Goal: Information Seeking & Learning: Learn about a topic

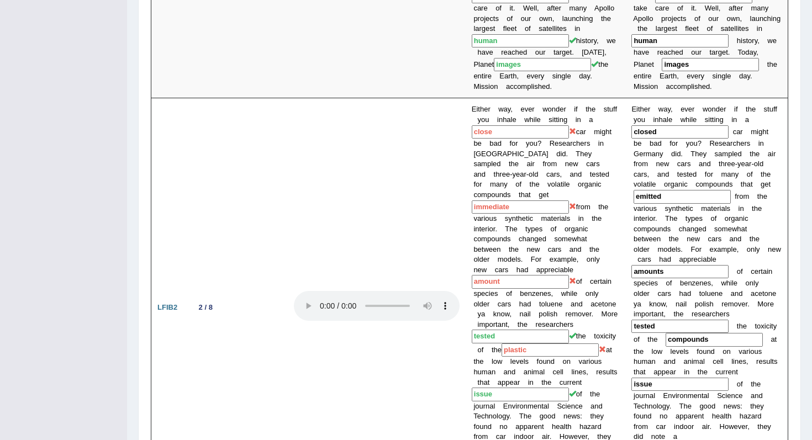
scroll to position [926, 0]
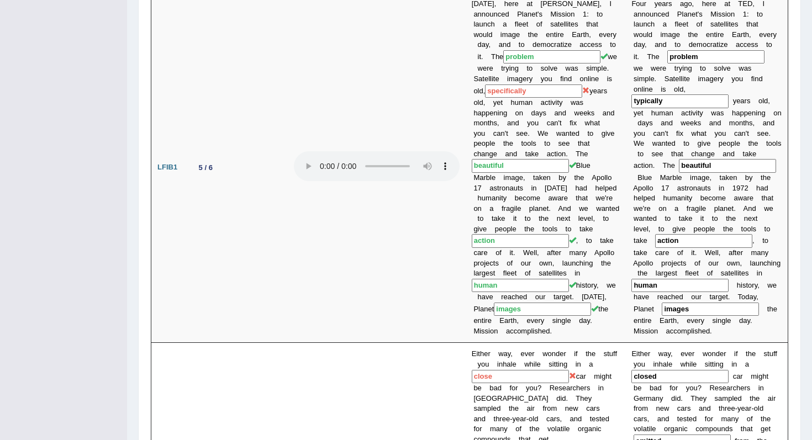
scroll to position [661, 0]
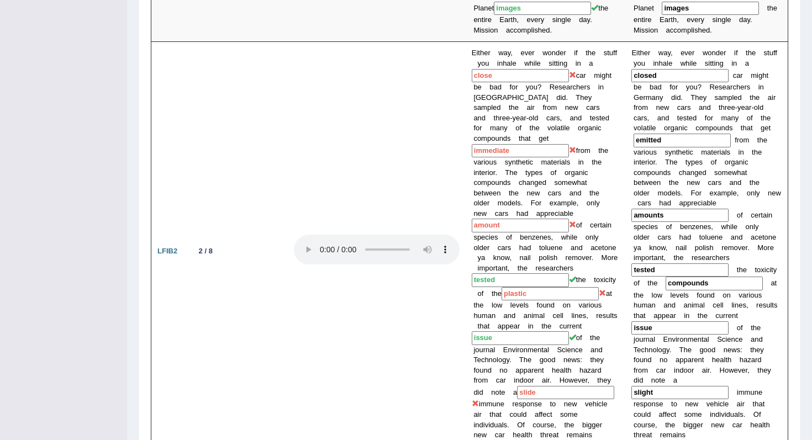
scroll to position [971, 0]
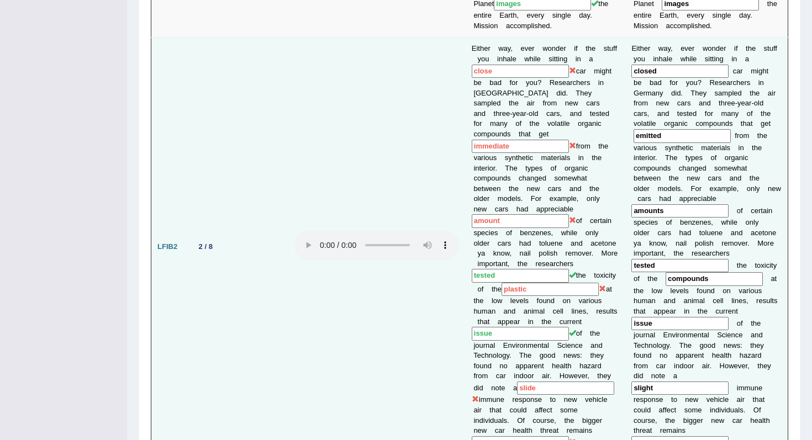
click at [367, 264] on td at bounding box center [377, 247] width 178 height 418
click at [411, 319] on td at bounding box center [377, 247] width 178 height 418
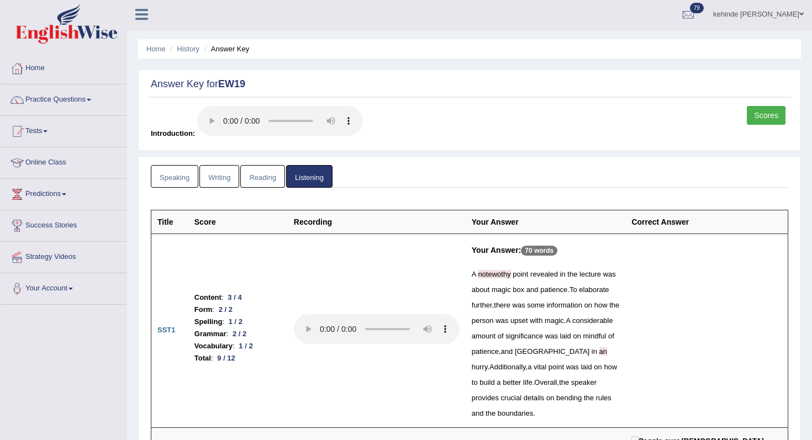
scroll to position [0, 0]
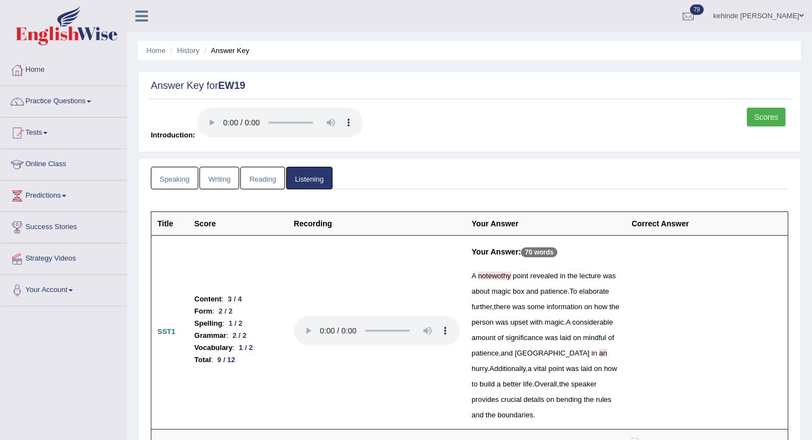
click at [767, 115] on link "Scores" at bounding box center [765, 117] width 39 height 19
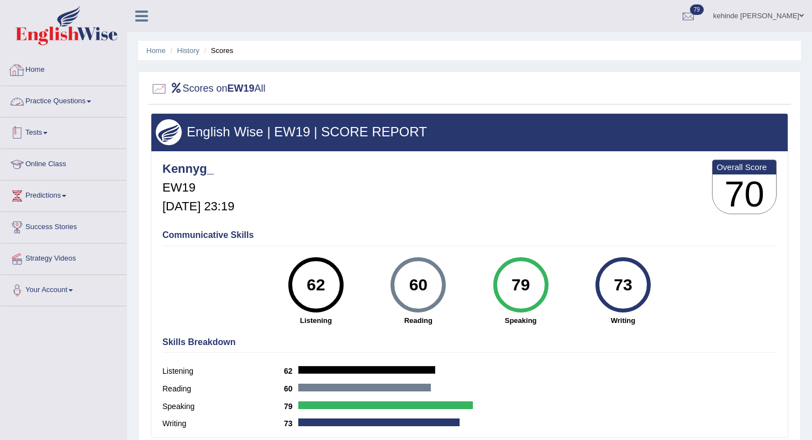
click at [39, 132] on link "Tests" at bounding box center [64, 132] width 126 height 28
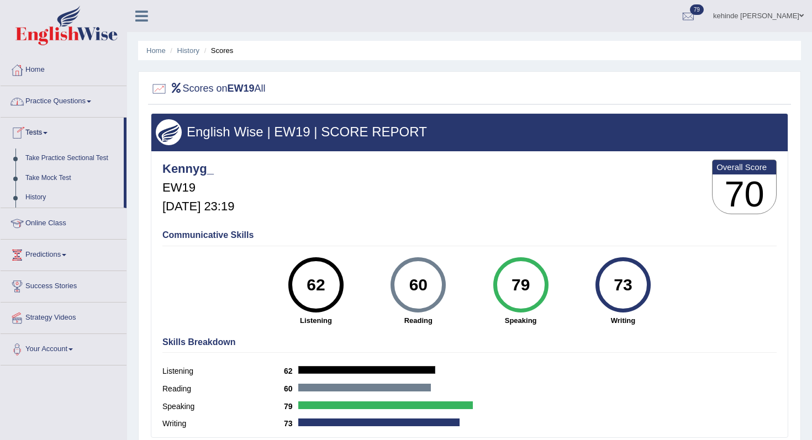
click at [54, 106] on link "Practice Questions" at bounding box center [64, 100] width 126 height 28
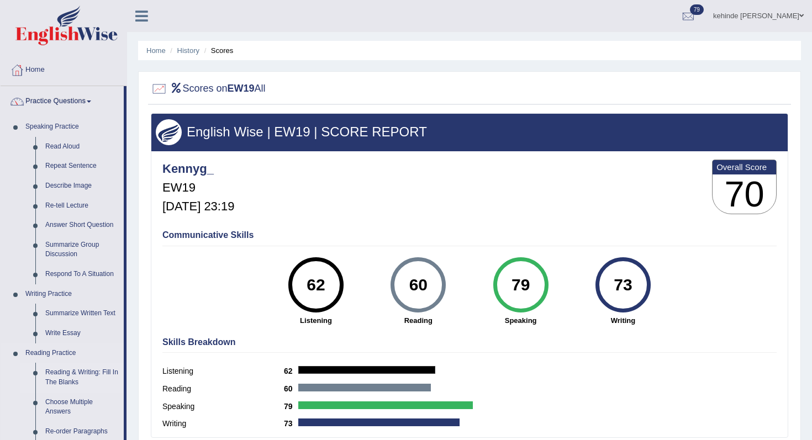
click at [55, 370] on link "Reading & Writing: Fill In The Blanks" at bounding box center [81, 377] width 83 height 29
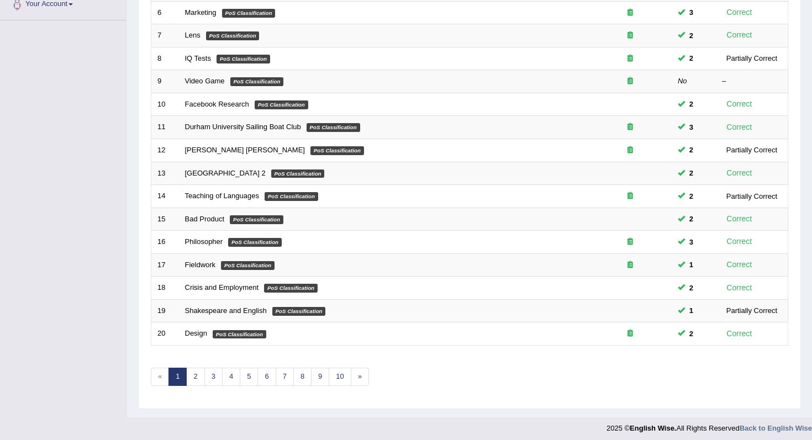
scroll to position [291, 0]
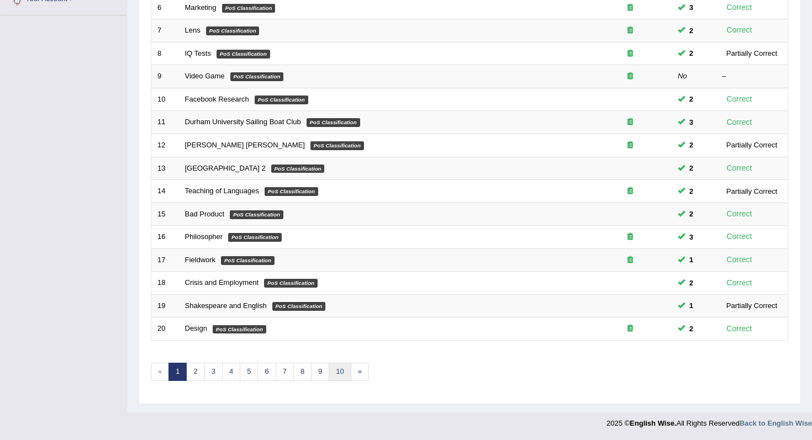
click at [337, 373] on link "10" at bounding box center [339, 372] width 22 height 18
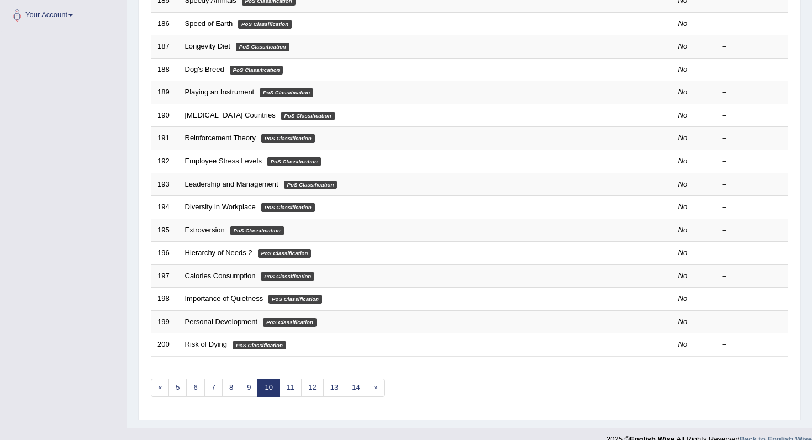
scroll to position [291, 0]
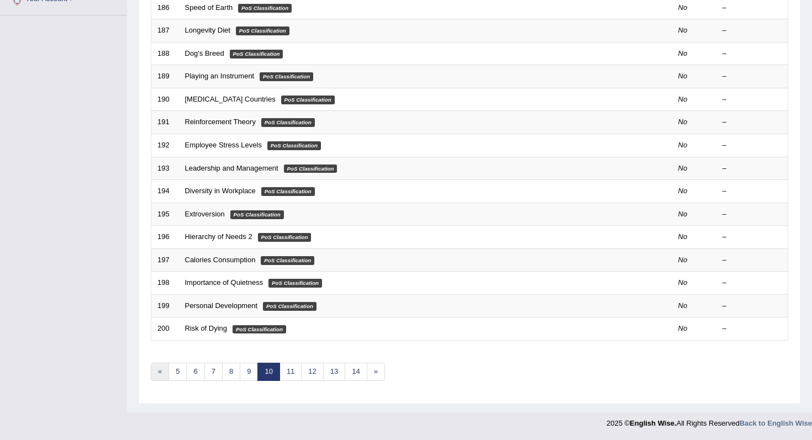
click at [161, 373] on link "«" at bounding box center [160, 372] width 18 height 18
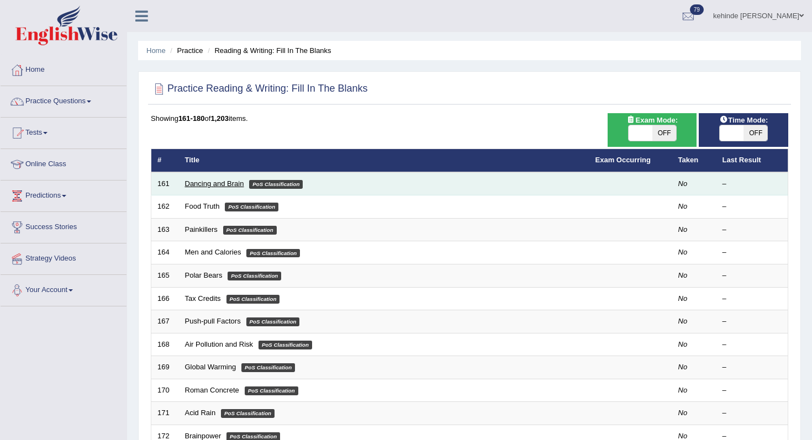
click at [205, 183] on link "Dancing and Brain" at bounding box center [214, 183] width 59 height 8
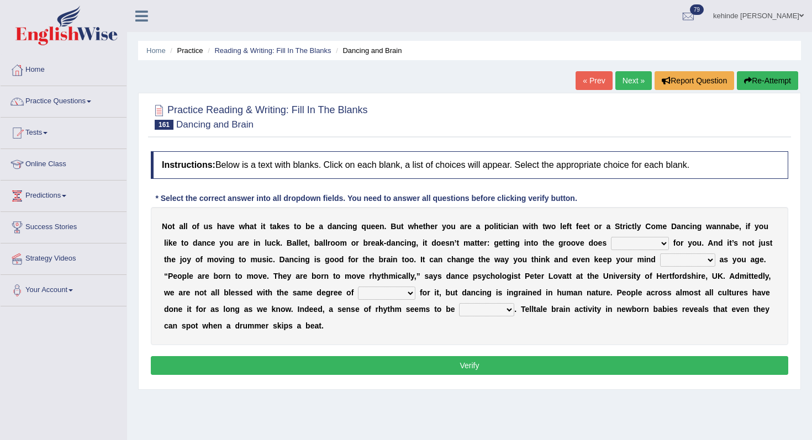
click at [662, 242] on select "wonders businesses researches customers" at bounding box center [640, 243] width 58 height 13
select select "wonders"
click at [611, 237] on select "wonders businesses researches customers" at bounding box center [640, 243] width 58 height 13
click at [711, 261] on select "closed sharp blank clean" at bounding box center [687, 259] width 55 height 13
click at [411, 291] on select "success risk uncertainty talent" at bounding box center [386, 293] width 57 height 13
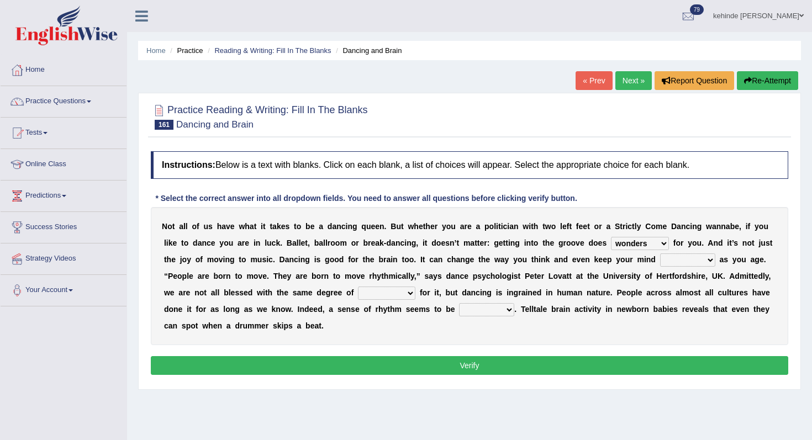
select select "talent"
click at [358, 287] on select "success risk uncertainty talent" at bounding box center [386, 293] width 57 height 13
click at [506, 310] on select "initiative indicative inmate innate" at bounding box center [486, 309] width 55 height 13
select select "innate"
click at [459, 303] on select "initiative indicative inmate innate" at bounding box center [486, 309] width 55 height 13
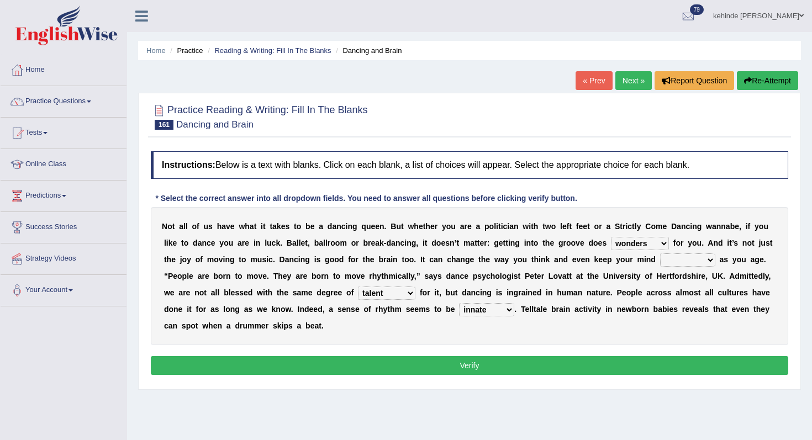
click at [710, 260] on select "closed sharp blank clean" at bounding box center [687, 259] width 55 height 13
select select "clean"
click at [660, 253] on select "closed sharp blank clean" at bounding box center [687, 259] width 55 height 13
click at [574, 357] on button "Verify" at bounding box center [469, 365] width 637 height 19
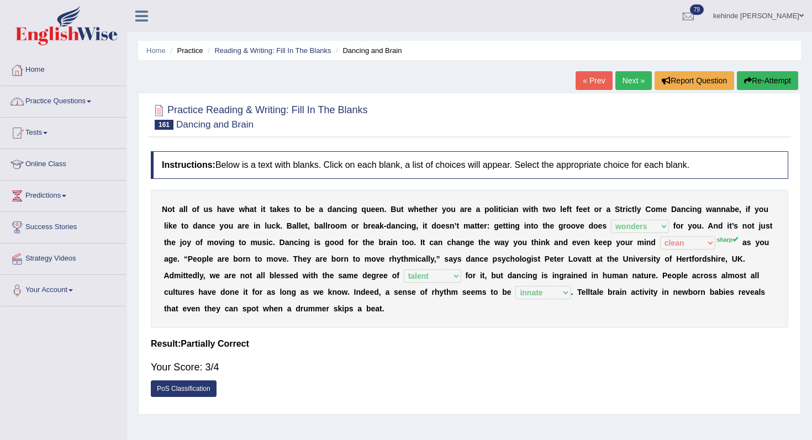
click at [49, 102] on link "Practice Questions" at bounding box center [64, 100] width 126 height 28
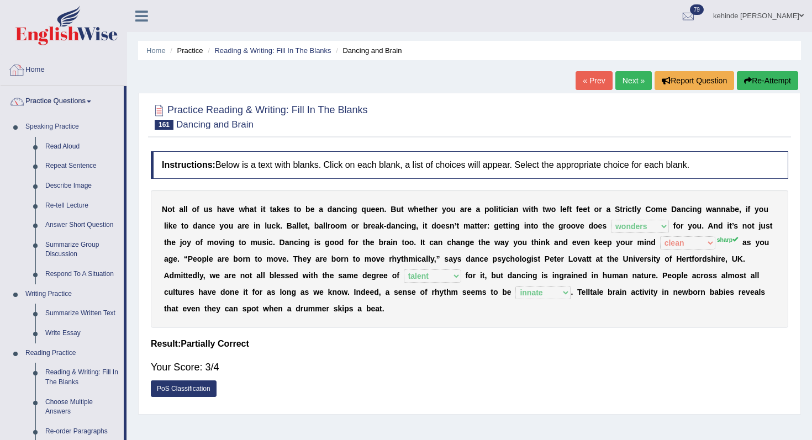
click at [41, 70] on link "Home" at bounding box center [64, 69] width 126 height 28
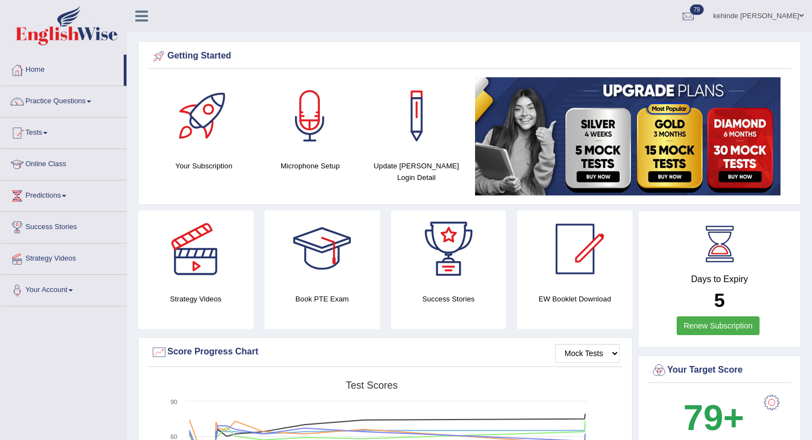
click at [54, 168] on link "Online Class" at bounding box center [64, 163] width 126 height 28
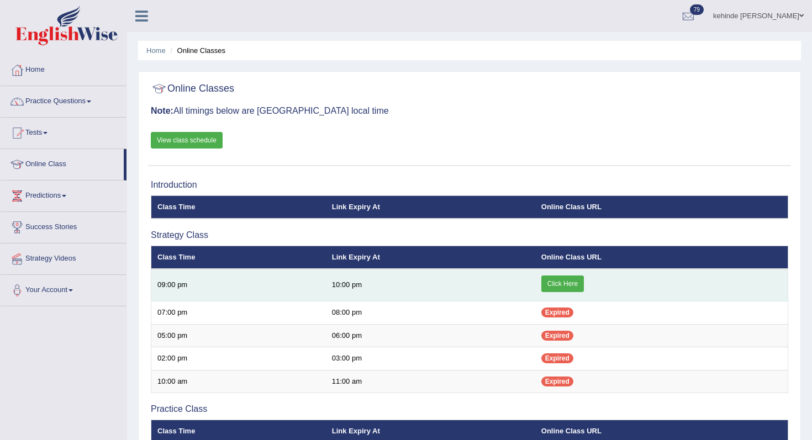
click at [551, 286] on link "Click Here" at bounding box center [562, 283] width 43 height 17
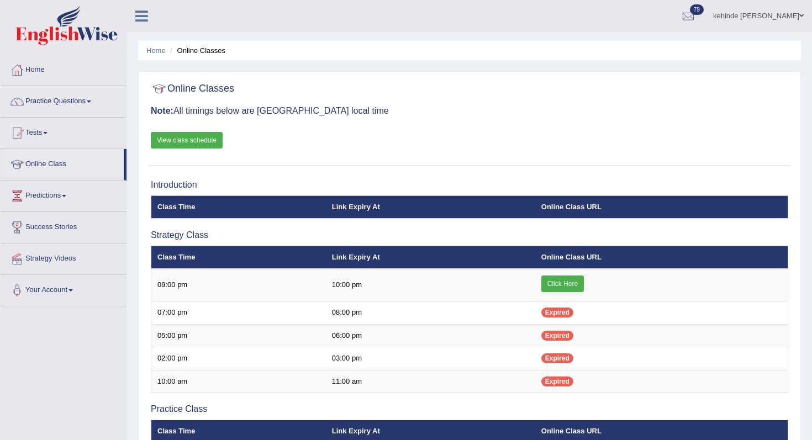
click at [55, 100] on link "Practice Questions" at bounding box center [64, 100] width 126 height 28
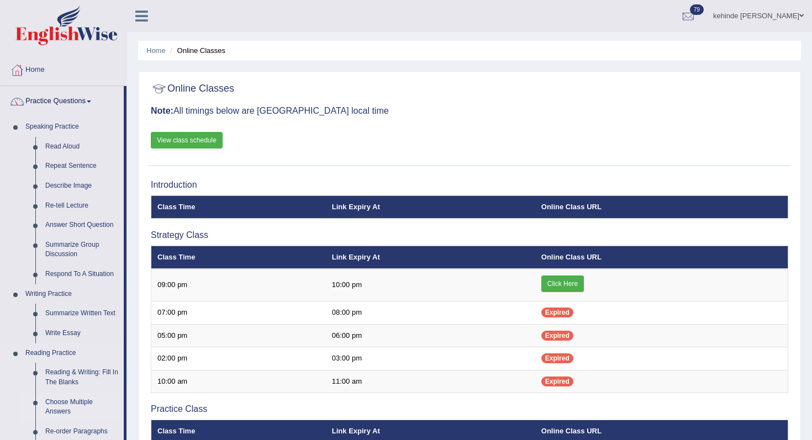
click at [120, 416] on link "Choose Multiple Answers" at bounding box center [81, 407] width 83 height 29
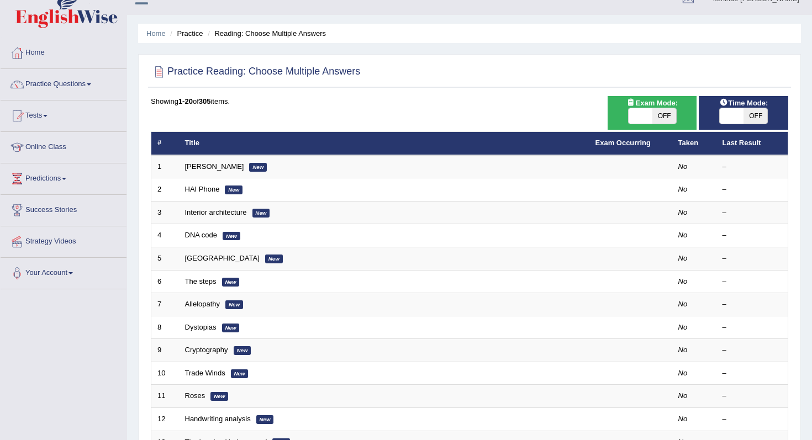
scroll to position [39, 0]
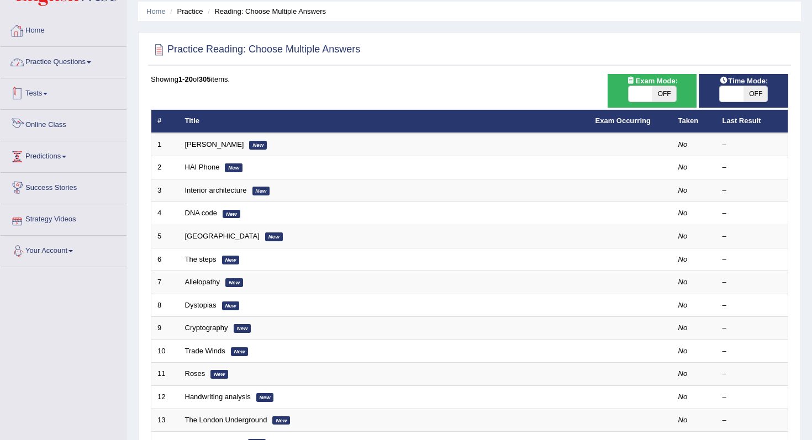
click at [35, 32] on link "Home" at bounding box center [64, 29] width 126 height 28
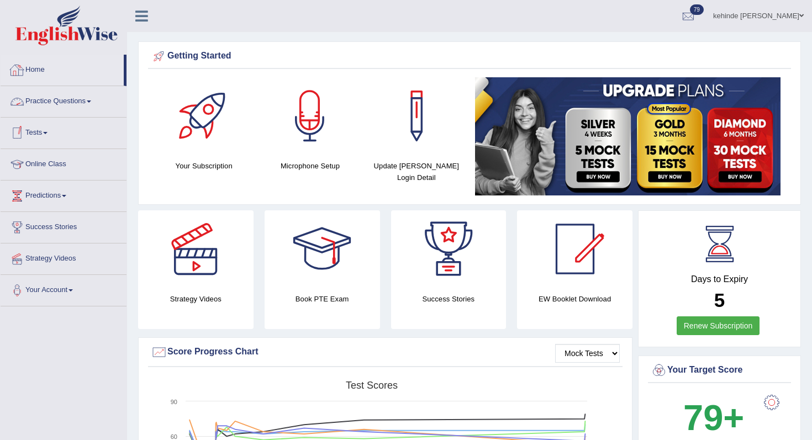
click at [41, 75] on link "Home" at bounding box center [62, 69] width 123 height 28
click at [47, 103] on link "Practice Questions" at bounding box center [64, 100] width 126 height 28
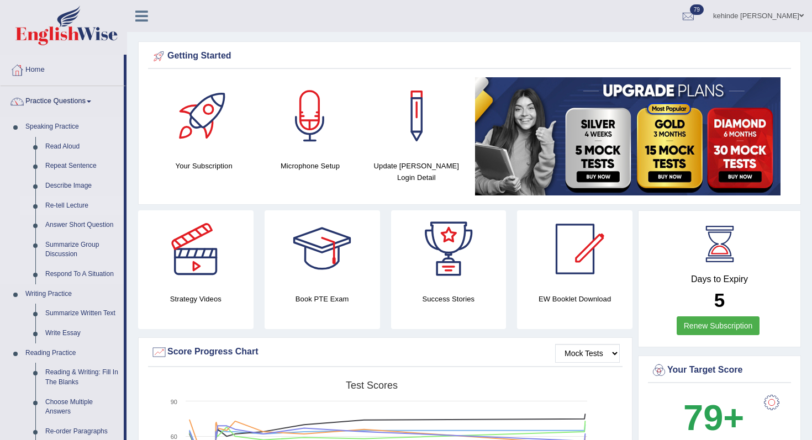
click at [120, 205] on link "Re-tell Lecture" at bounding box center [81, 206] width 83 height 20
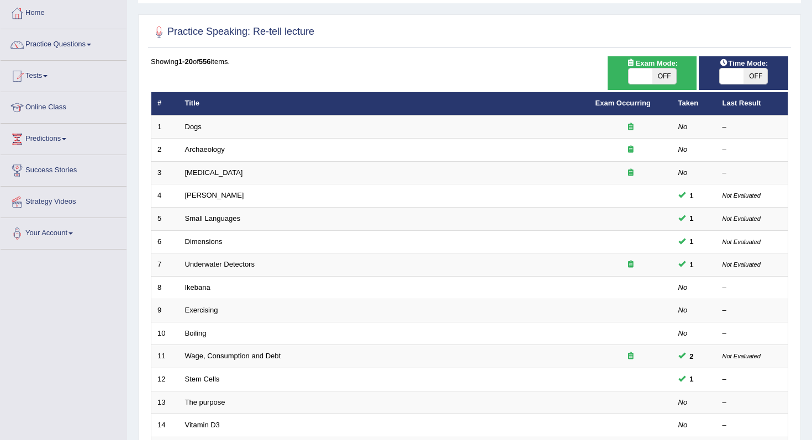
scroll to position [43, 0]
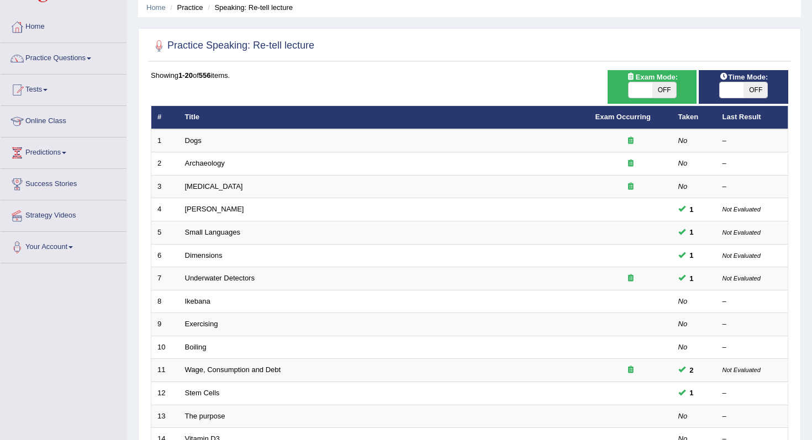
click at [671, 88] on span "OFF" at bounding box center [664, 89] width 24 height 15
checkbox input "true"
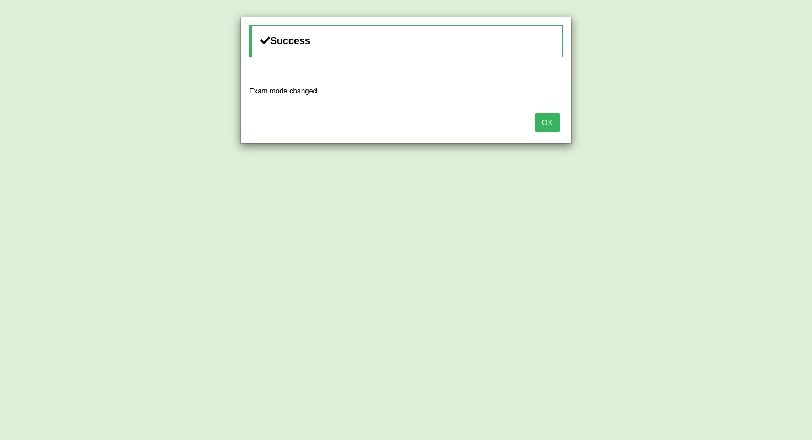
click at [549, 124] on button "OK" at bounding box center [546, 122] width 25 height 19
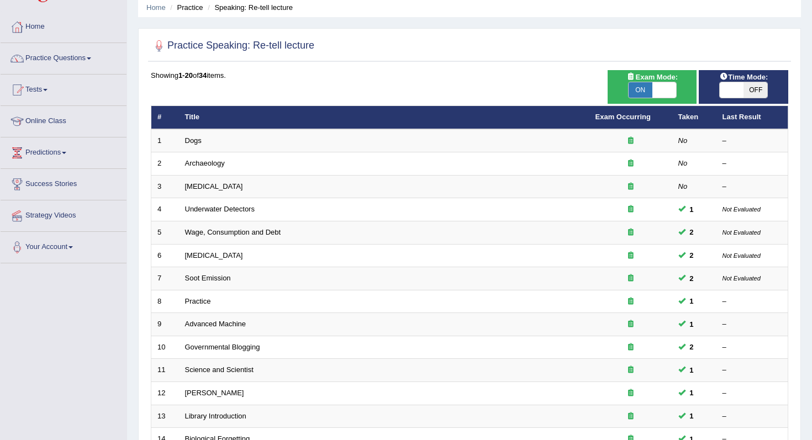
click at [759, 89] on span "OFF" at bounding box center [755, 89] width 24 height 15
checkbox input "true"
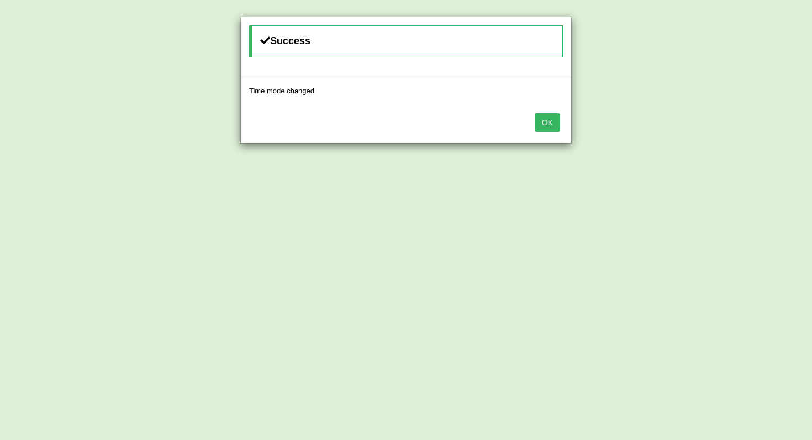
click at [539, 123] on button "OK" at bounding box center [546, 122] width 25 height 19
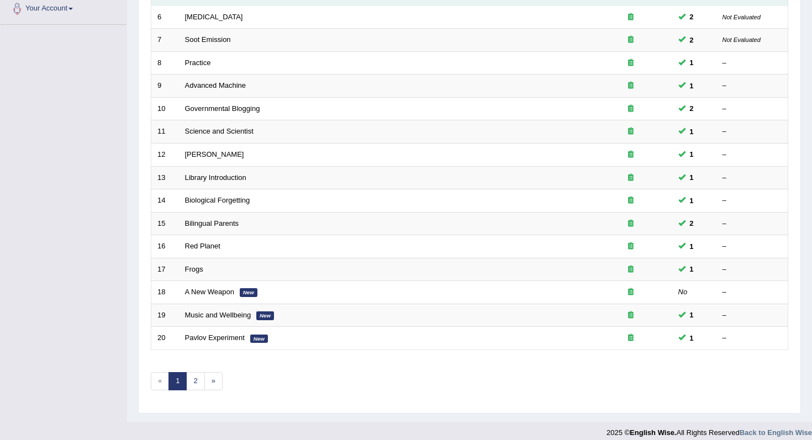
scroll to position [291, 0]
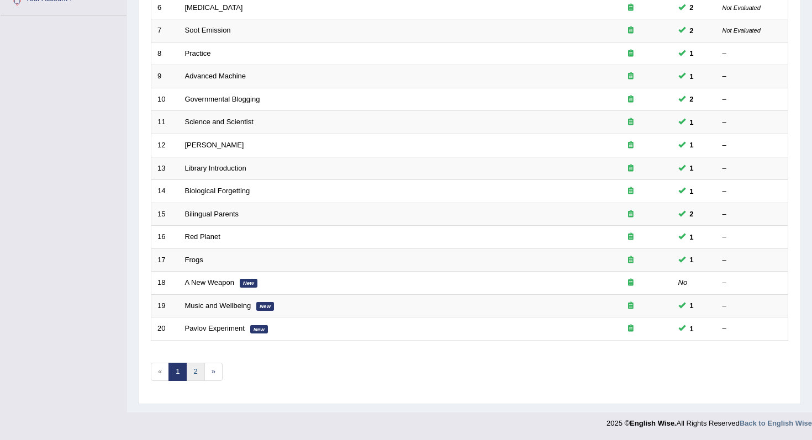
click at [191, 373] on link "2" at bounding box center [195, 372] width 18 height 18
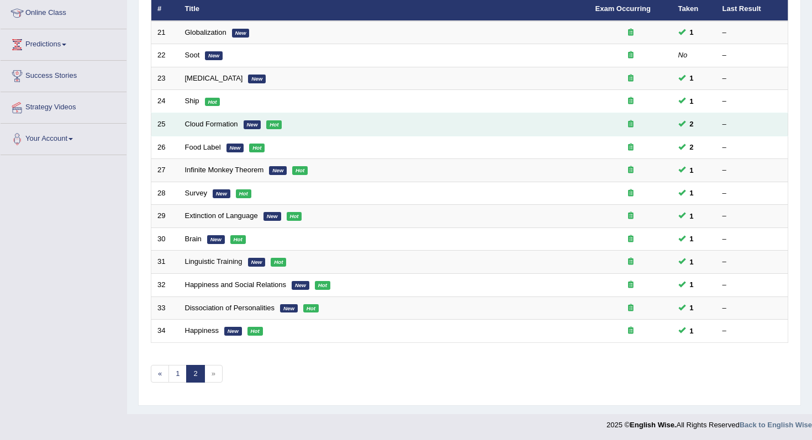
scroll to position [153, 0]
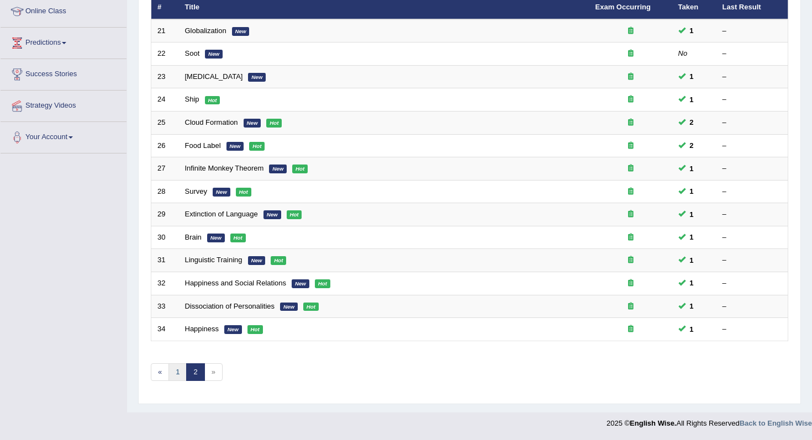
click at [173, 372] on link "1" at bounding box center [177, 372] width 18 height 18
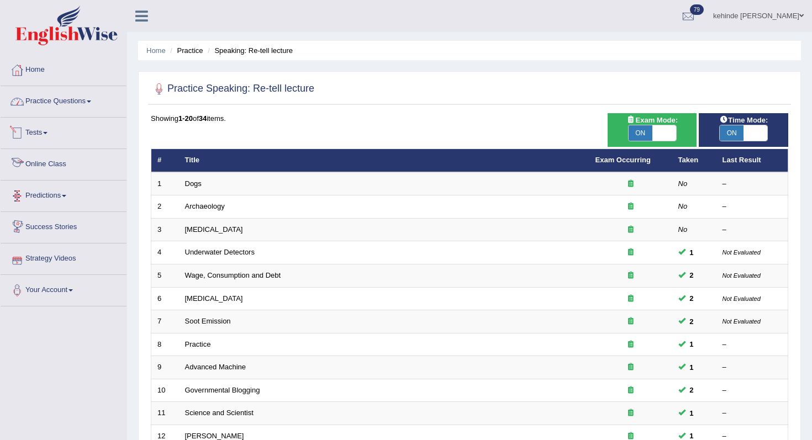
click at [51, 105] on link "Practice Questions" at bounding box center [64, 100] width 126 height 28
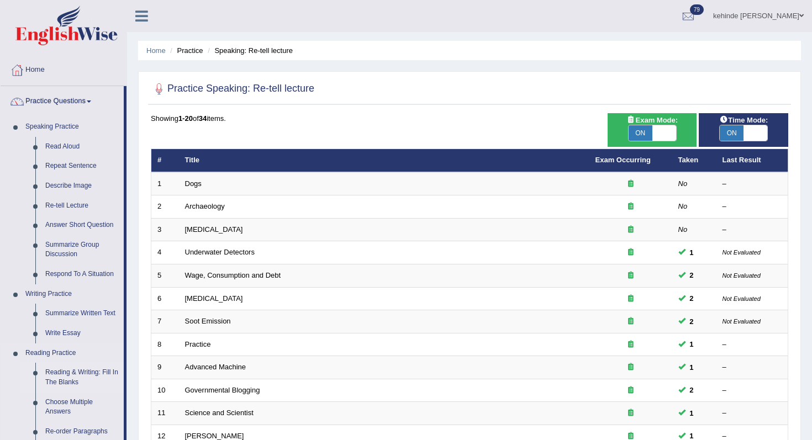
click at [119, 391] on link "Reading & Writing: Fill In The Blanks" at bounding box center [81, 377] width 83 height 29
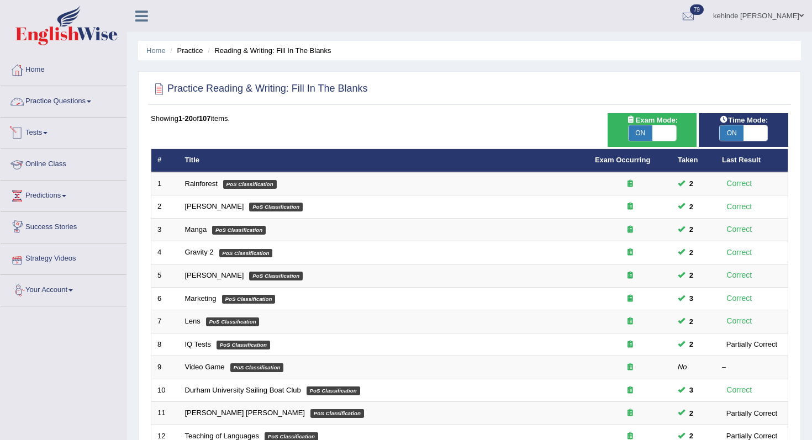
click at [65, 109] on link "Practice Questions" at bounding box center [64, 100] width 126 height 28
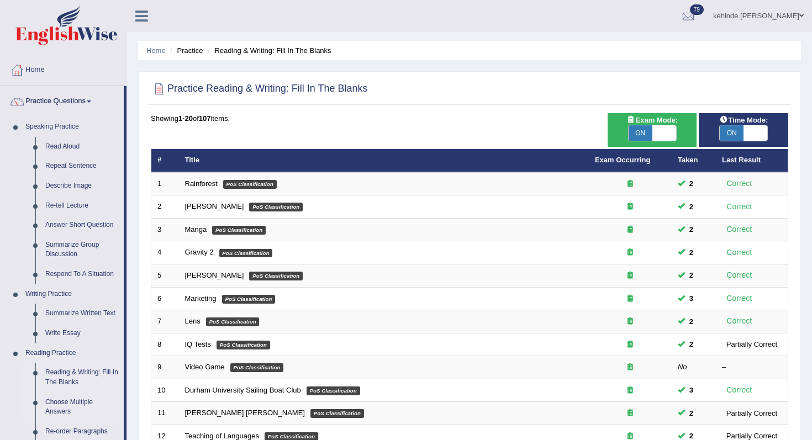
click at [107, 412] on link "Choose Multiple Answers" at bounding box center [81, 407] width 83 height 29
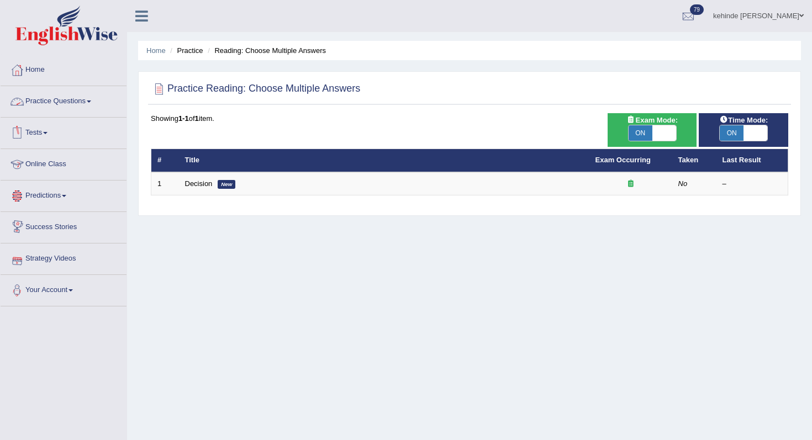
click at [32, 107] on link "Practice Questions" at bounding box center [64, 100] width 126 height 28
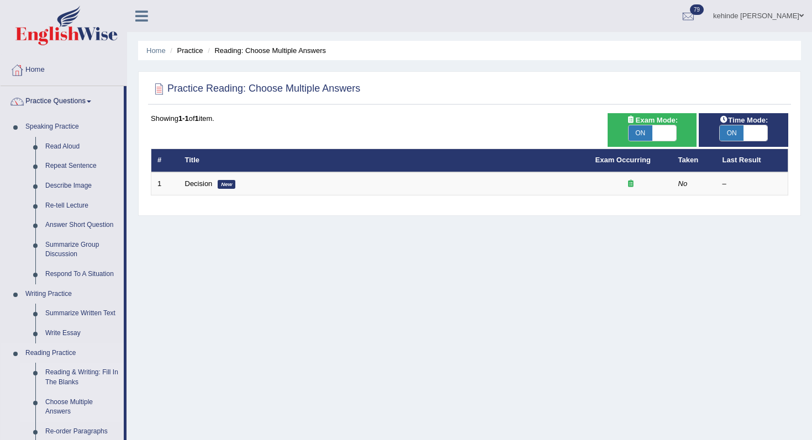
click at [80, 378] on link "Reading & Writing: Fill In The Blanks" at bounding box center [81, 377] width 83 height 29
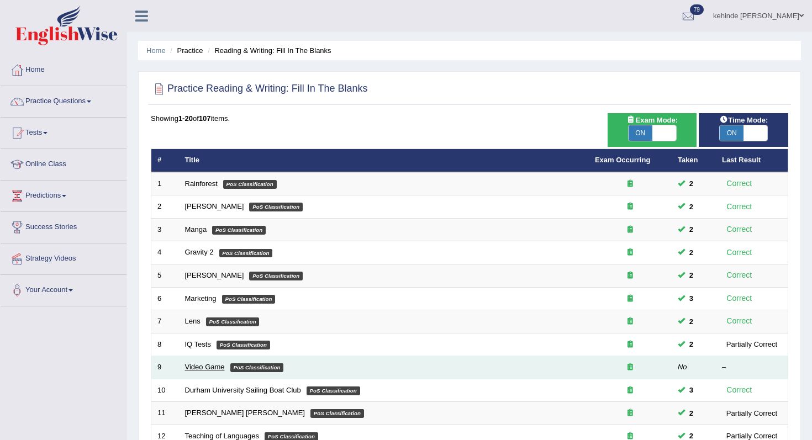
click at [200, 370] on link "Video Game" at bounding box center [205, 367] width 40 height 8
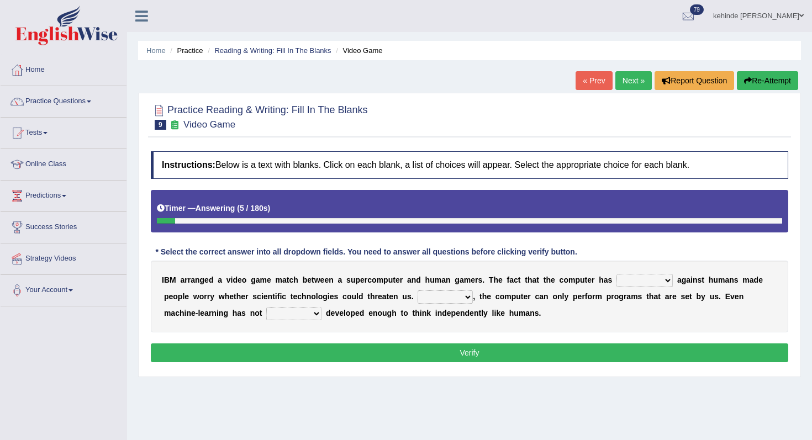
click at [670, 277] on select "competed fought acted challenged" at bounding box center [644, 280] width 56 height 13
click at [468, 294] on select "Moreover However Thus So" at bounding box center [444, 296] width 55 height 13
select select "Moreover"
click at [417, 290] on select "Moreover However Thus So" at bounding box center [444, 296] width 55 height 13
click at [317, 314] on select "yet still only just" at bounding box center [293, 313] width 55 height 13
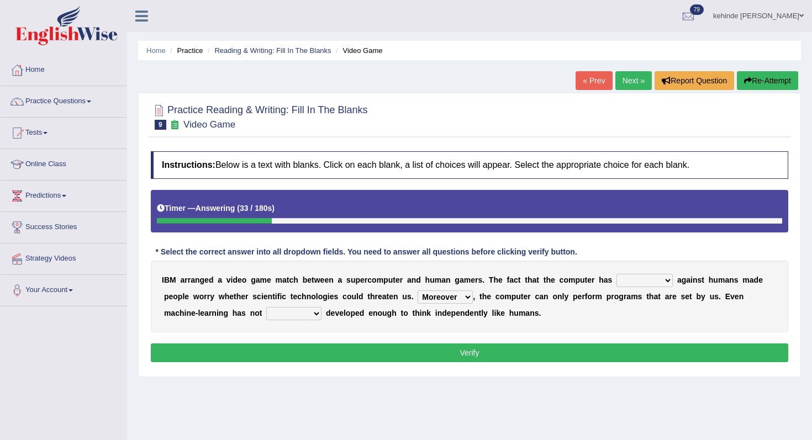
select select "yet"
click at [266, 307] on select "yet still only just" at bounding box center [293, 313] width 55 height 13
click at [669, 279] on select "competed fought acted challenged" at bounding box center [644, 280] width 56 height 13
select select "fought"
click at [619, 274] on select "competed fought acted challenged" at bounding box center [644, 280] width 56 height 13
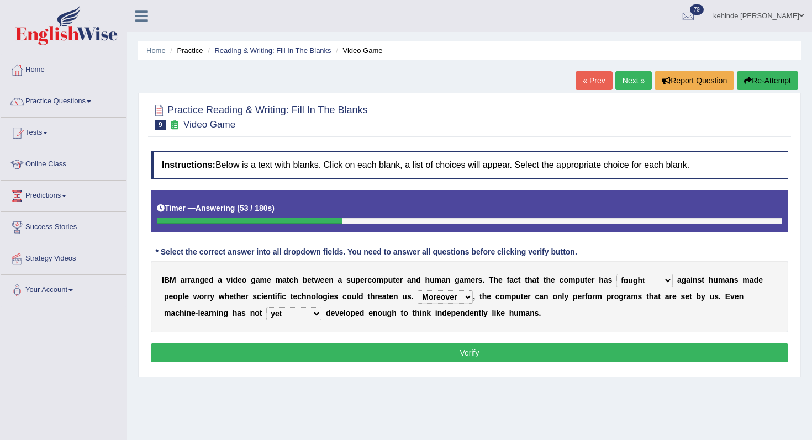
click at [485, 347] on button "Verify" at bounding box center [469, 352] width 637 height 19
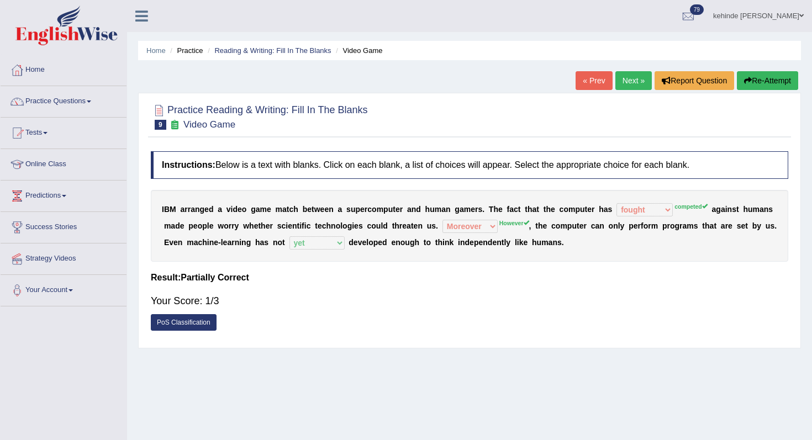
click at [174, 328] on link "PoS Classification" at bounding box center [184, 322] width 66 height 17
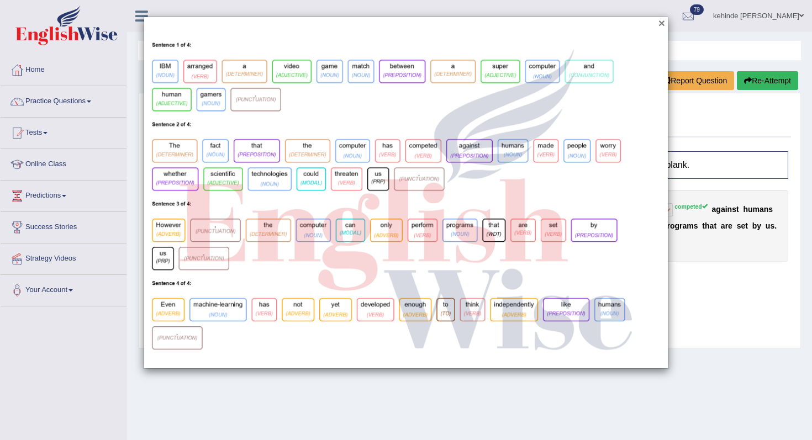
click at [660, 25] on button "×" at bounding box center [661, 23] width 7 height 12
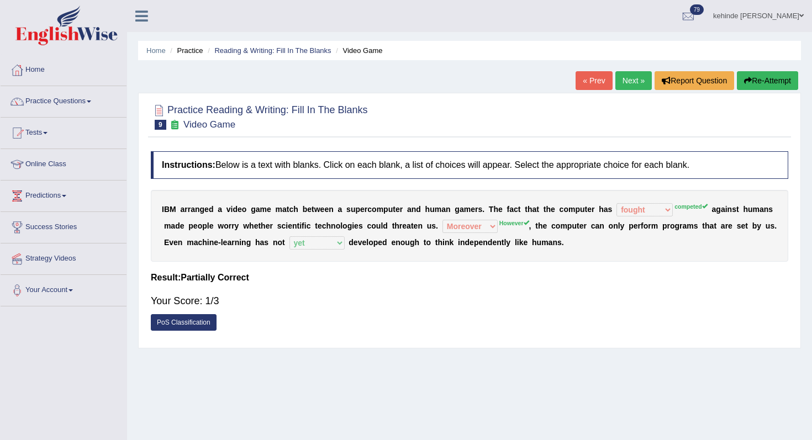
click at [755, 79] on button "Re-Attempt" at bounding box center [766, 80] width 61 height 19
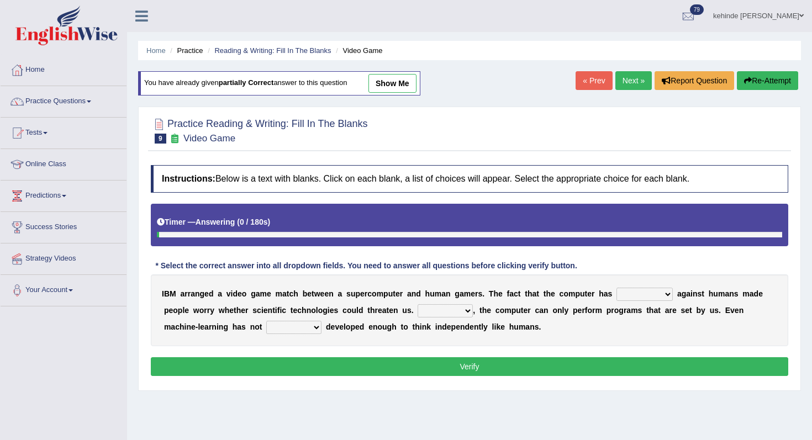
click at [671, 289] on select "competed fought acted challenged" at bounding box center [644, 294] width 56 height 13
select select "competed"
click at [619, 288] on select "competed fought acted challenged" at bounding box center [644, 294] width 56 height 13
click at [465, 309] on select "Moreover However Thus So" at bounding box center [444, 310] width 55 height 13
select select "However"
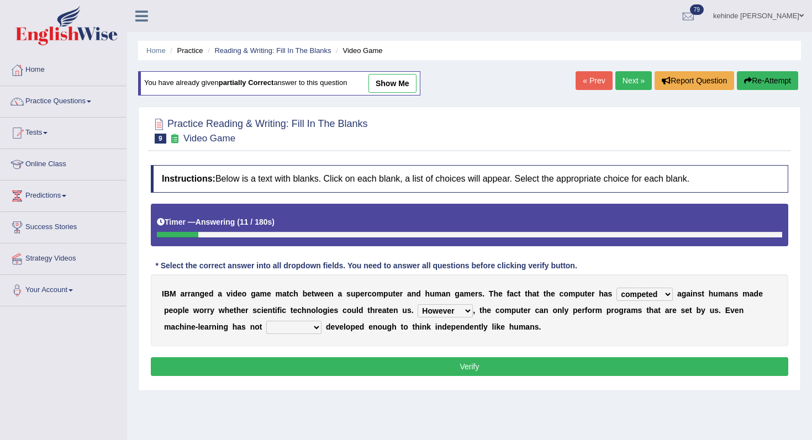
click at [417, 304] on select "Moreover However Thus So" at bounding box center [444, 310] width 55 height 13
click at [320, 327] on select "yet still only just" at bounding box center [293, 327] width 55 height 13
select select "yet"
click at [266, 321] on select "yet still only just" at bounding box center [293, 327] width 55 height 13
click at [320, 371] on button "Verify" at bounding box center [469, 366] width 637 height 19
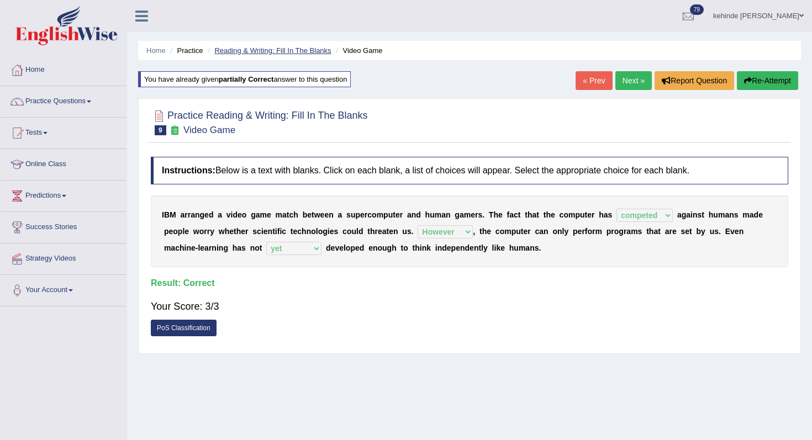
click at [263, 48] on link "Reading & Writing: Fill In The Blanks" at bounding box center [272, 50] width 116 height 8
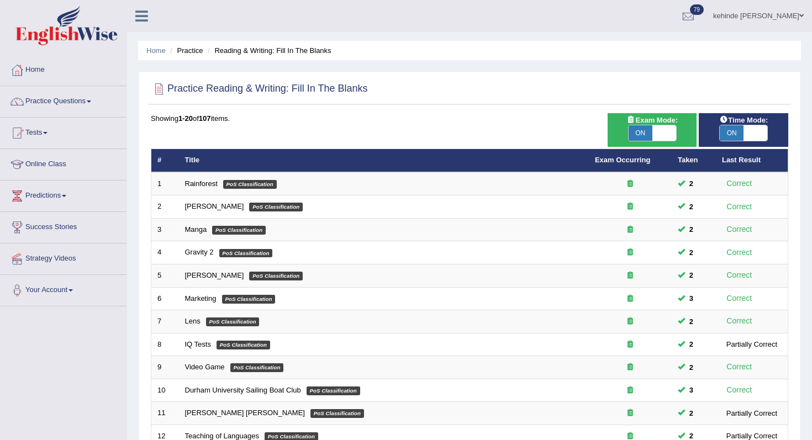
click at [811, 389] on div "Home Practice Reading & Writing: Fill In The Blanks Practice Reading & Writing:…" at bounding box center [469, 351] width 685 height 703
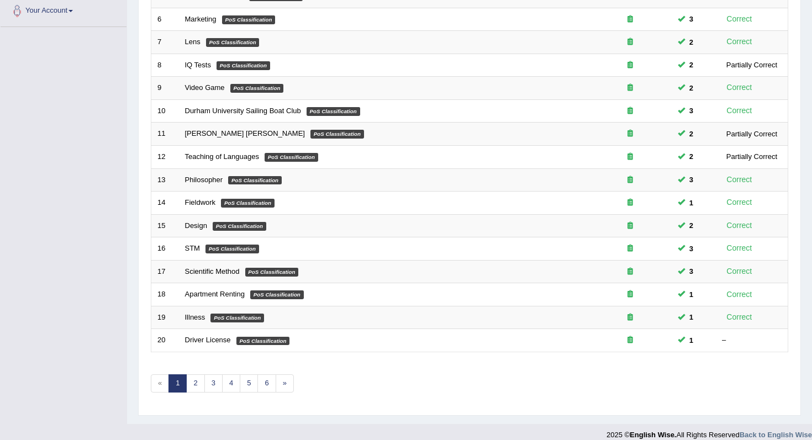
scroll to position [291, 0]
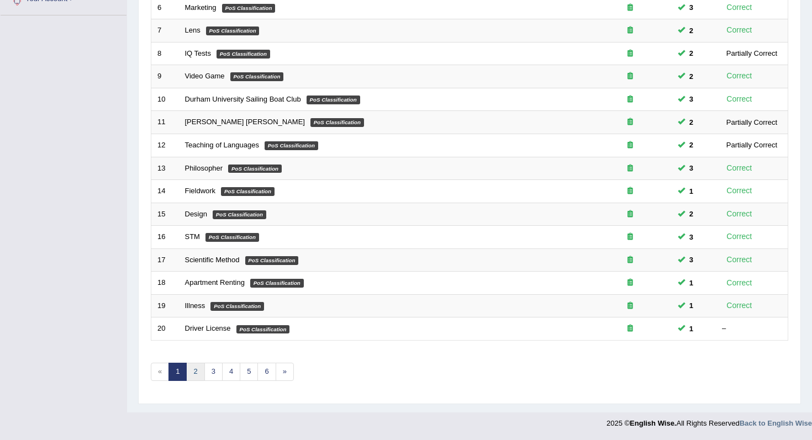
click at [193, 372] on link "2" at bounding box center [195, 372] width 18 height 18
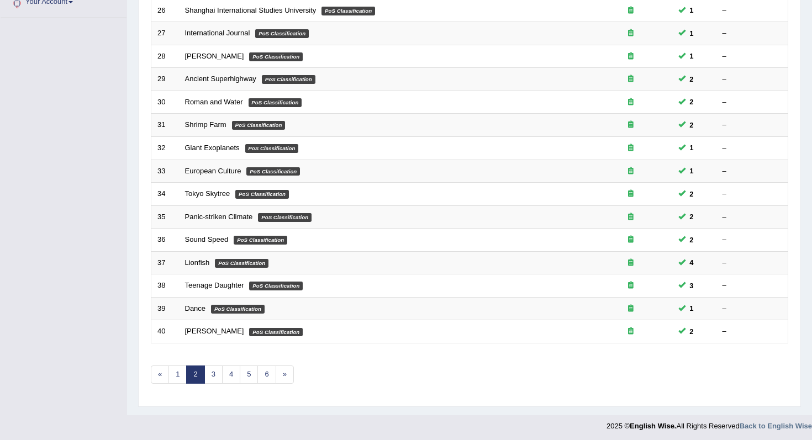
scroll to position [291, 0]
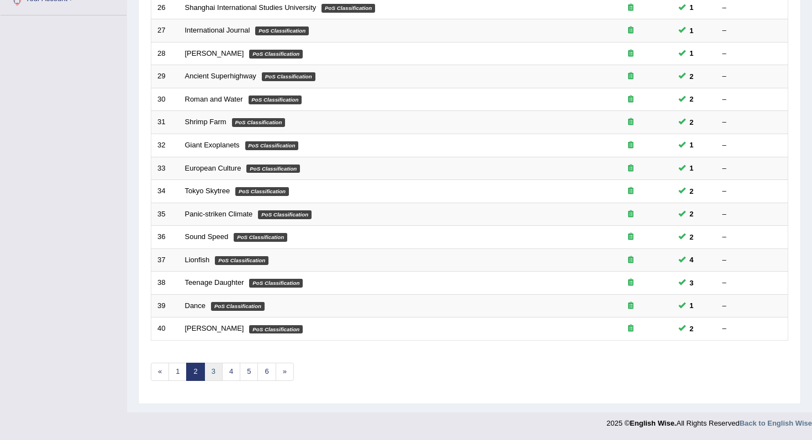
click at [210, 373] on link "3" at bounding box center [213, 372] width 18 height 18
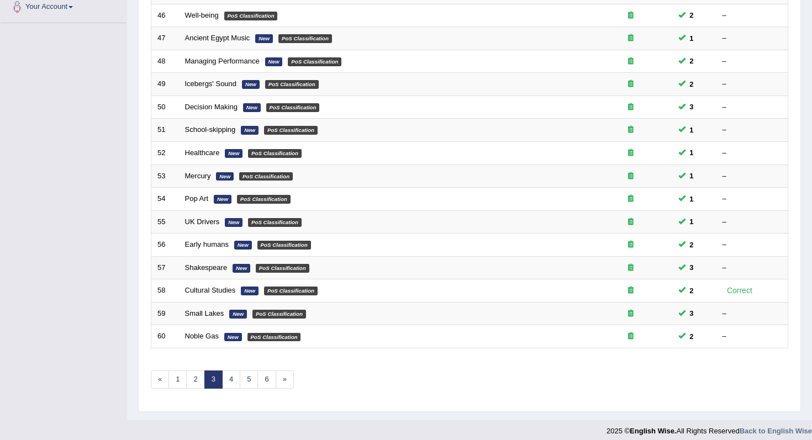
scroll to position [291, 0]
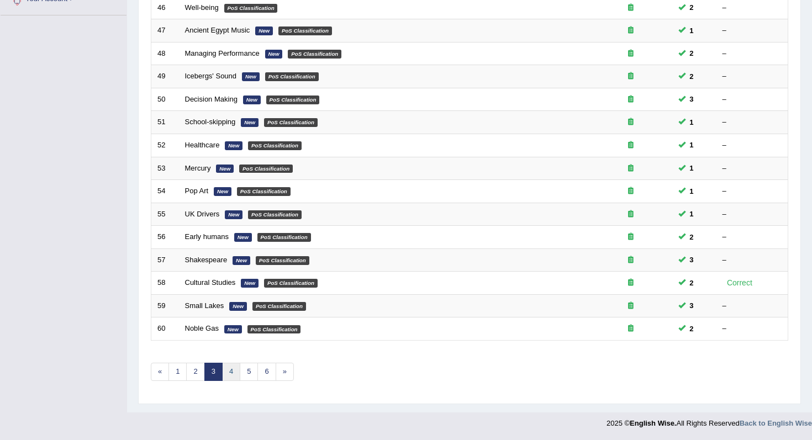
click at [229, 373] on link "4" at bounding box center [231, 372] width 18 height 18
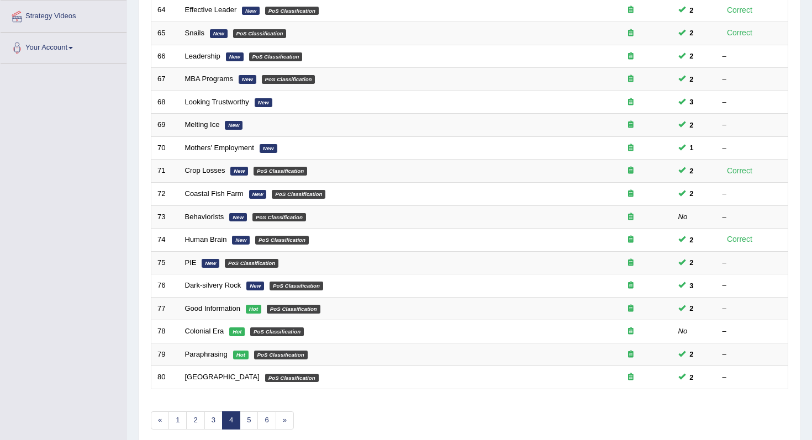
scroll to position [243, 0]
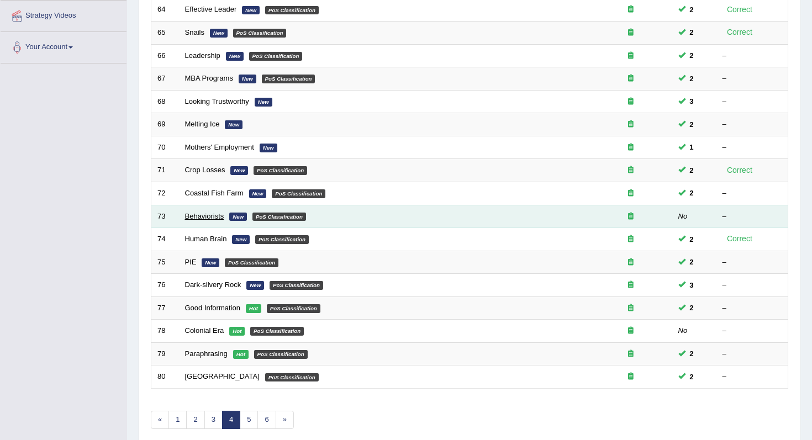
click at [205, 219] on link "Behaviorists" at bounding box center [204, 216] width 39 height 8
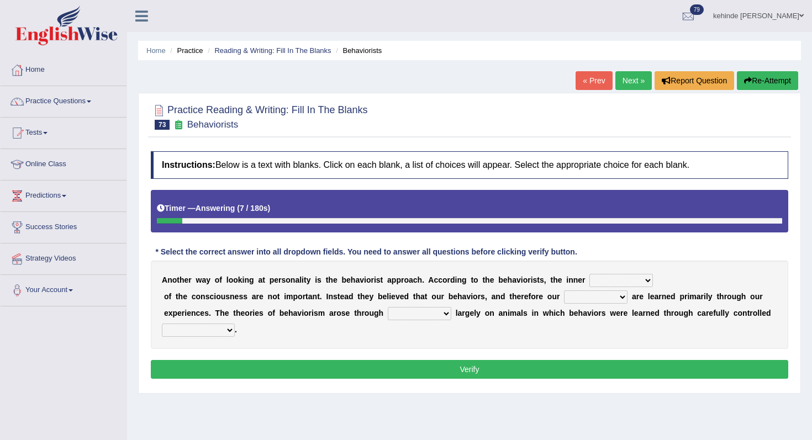
click at [647, 276] on select "assumptions matters missions facts" at bounding box center [620, 280] width 63 height 13
select select "assumptions"
click at [589, 274] on select "assumptions matters missions facts" at bounding box center [620, 280] width 63 height 13
click at [625, 298] on select "implications personalities durations appearances" at bounding box center [595, 296] width 63 height 13
select select "personalities"
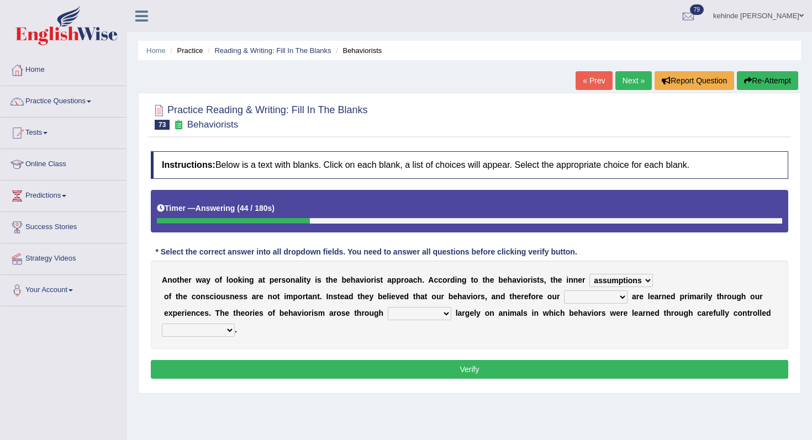
click at [564, 290] on select "implications personalities durations appearances" at bounding box center [595, 296] width 63 height 13
click at [622, 295] on select "implications personalities durations appearances" at bounding box center [595, 296] width 63 height 13
click at [447, 311] on select "experiments imaginations transitions epitomes" at bounding box center [419, 313] width 63 height 13
select select "experiments"
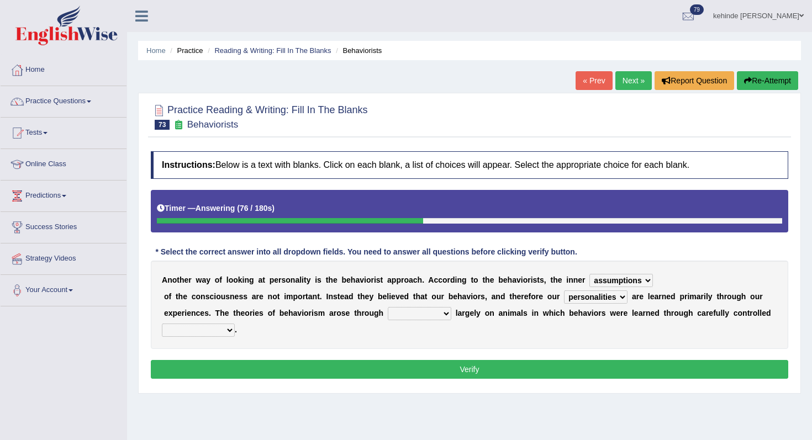
click at [388, 307] on select "experiments imaginations transitions epitomes" at bounding box center [419, 313] width 63 height 13
click at [232, 331] on select "stimuli judgements discriminations conclusions" at bounding box center [198, 330] width 73 height 13
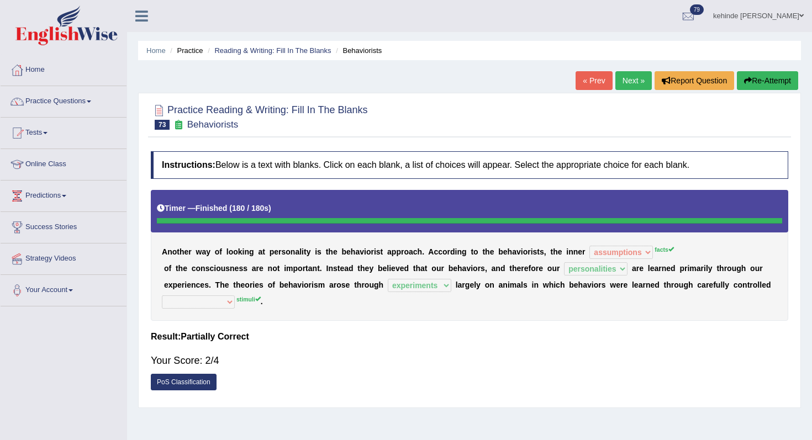
click at [763, 73] on button "Re-Attempt" at bounding box center [766, 80] width 61 height 19
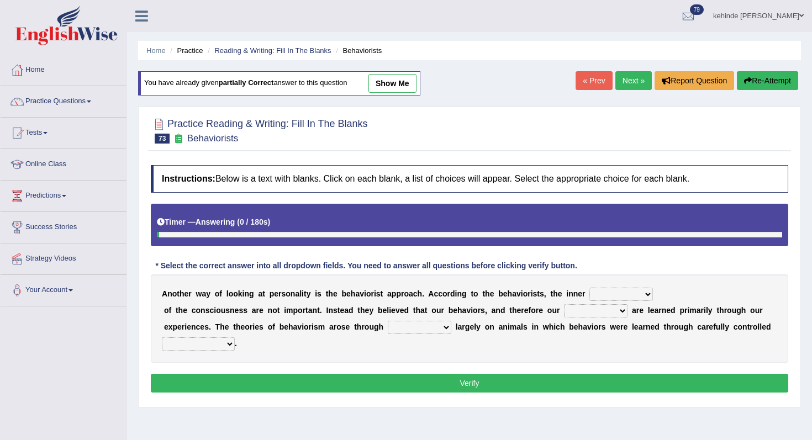
click at [646, 289] on select "assumptions matters missions facts" at bounding box center [620, 294] width 63 height 13
select select "facts"
click at [589, 288] on select "assumptions matters missions facts" at bounding box center [620, 294] width 63 height 13
click at [623, 314] on select "implications personalities durations appearances" at bounding box center [595, 310] width 63 height 13
select select "personalities"
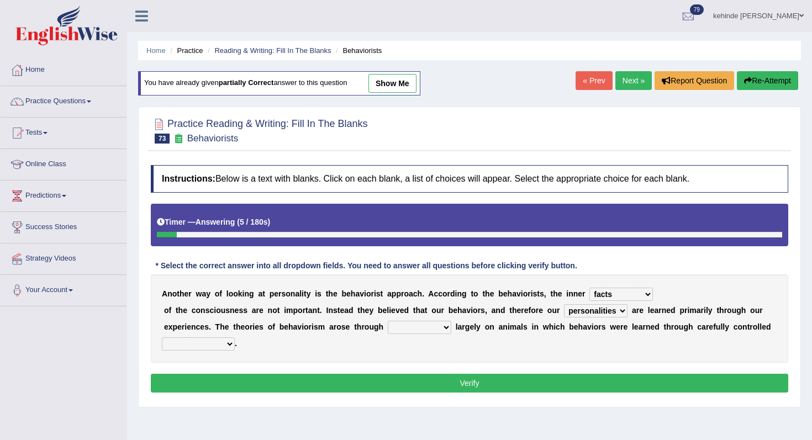
click at [564, 304] on select "implications personalities durations appearances" at bounding box center [595, 310] width 63 height 13
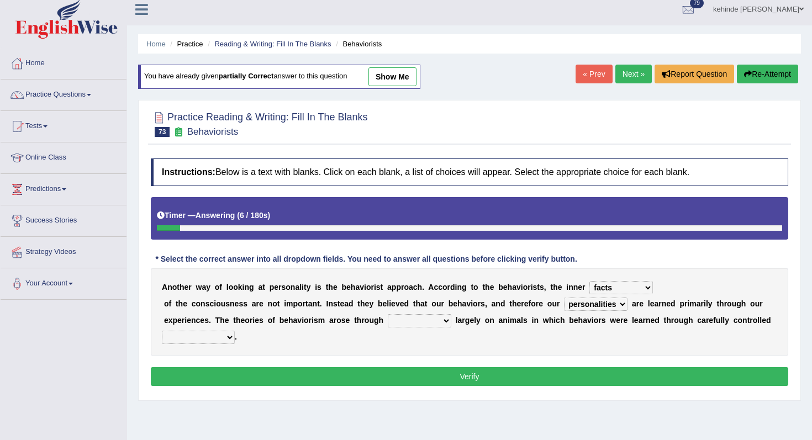
scroll to position [8, 0]
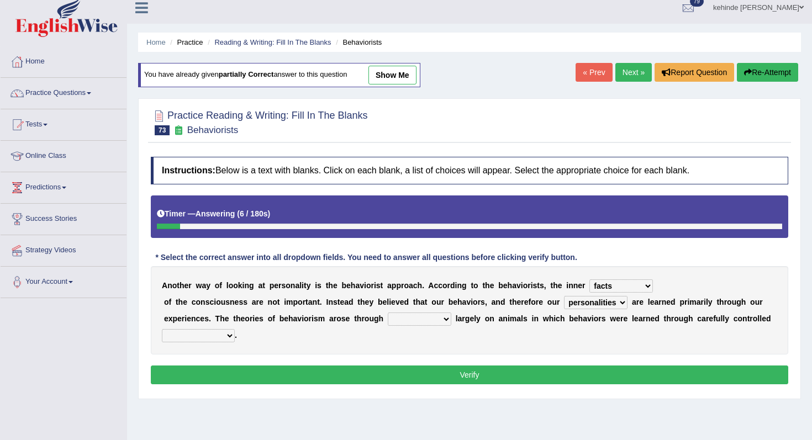
click at [455, 335] on div "A n o t h e r w a y o f l o o k i n g a t p e r s o n a l i t y i s t h e b e h…" at bounding box center [469, 310] width 637 height 88
click at [442, 319] on select "experiments imaginations transitions epitomes" at bounding box center [419, 318] width 63 height 13
select select "experiments"
click at [388, 312] on select "experiments imaginations transitions epitomes" at bounding box center [419, 318] width 63 height 13
click at [229, 336] on select "stimuli judgements discriminations conclusions" at bounding box center [198, 335] width 73 height 13
